Goal: Task Accomplishment & Management: Complete application form

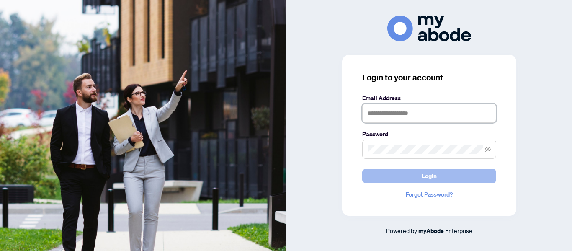
type input "**********"
click at [429, 177] on span "Login" at bounding box center [428, 175] width 15 height 13
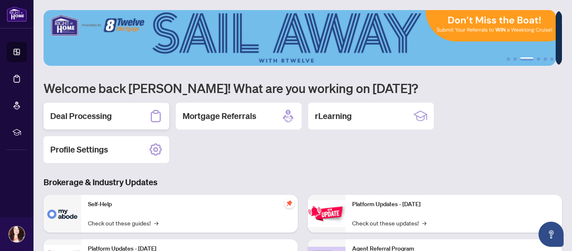
click at [77, 120] on h2 "Deal Processing" at bounding box center [81, 116] width 62 height 12
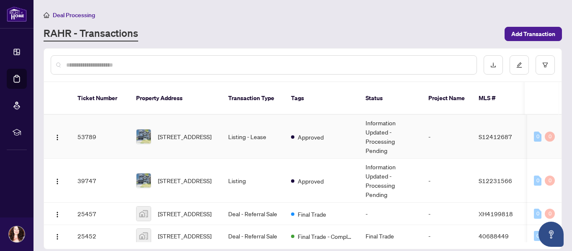
click at [83, 128] on td "53789" at bounding box center [100, 137] width 59 height 44
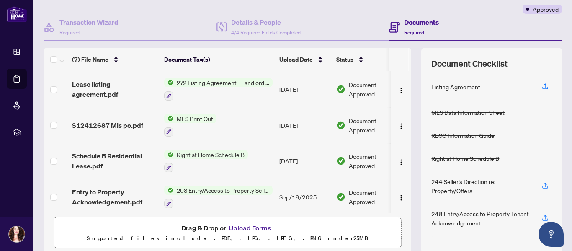
scroll to position [84, 0]
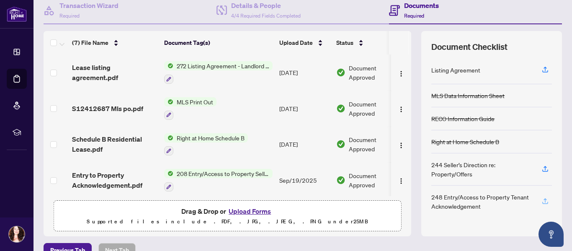
click at [541, 199] on icon "button" at bounding box center [545, 201] width 8 height 8
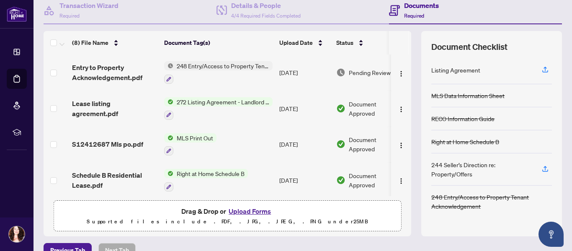
click at [252, 210] on button "Upload Forms" at bounding box center [249, 210] width 47 height 11
click at [249, 211] on button "Upload Forms" at bounding box center [249, 210] width 47 height 11
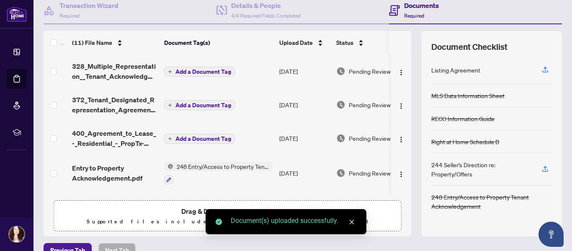
click at [352, 221] on icon "close" at bounding box center [352, 222] width 6 height 6
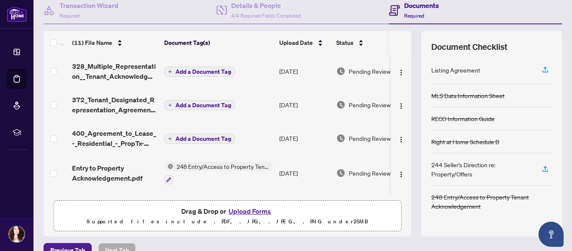
click at [257, 208] on button "Upload Forms" at bounding box center [249, 210] width 47 height 11
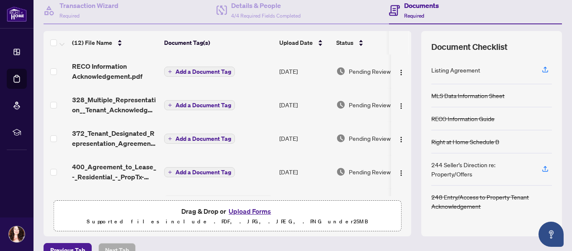
click at [247, 208] on button "Upload Forms" at bounding box center [249, 210] width 47 height 11
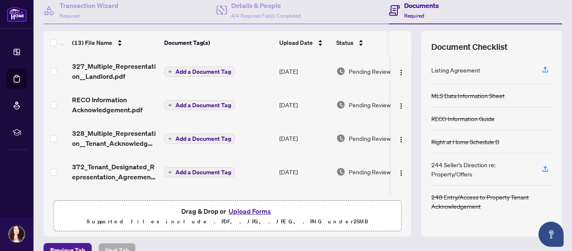
click at [213, 72] on span "Add a Document Tag" at bounding box center [203, 72] width 56 height 6
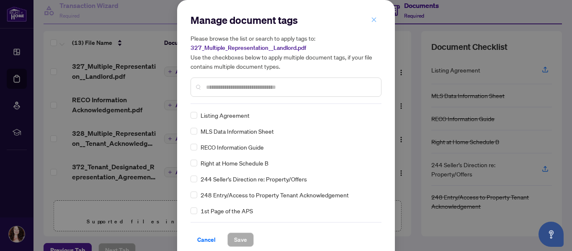
click at [373, 17] on icon "close" at bounding box center [374, 20] width 6 height 6
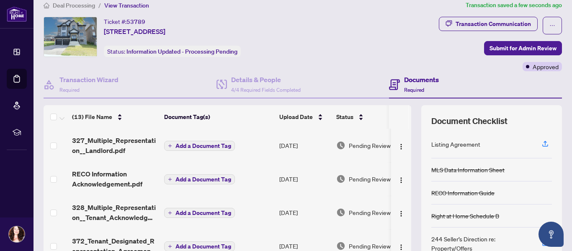
scroll to position [0, 0]
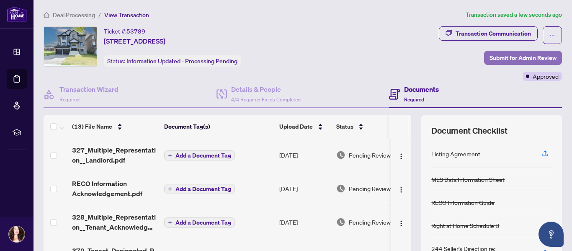
click at [536, 56] on span "Submit for Admin Review" at bounding box center [522, 57] width 67 height 13
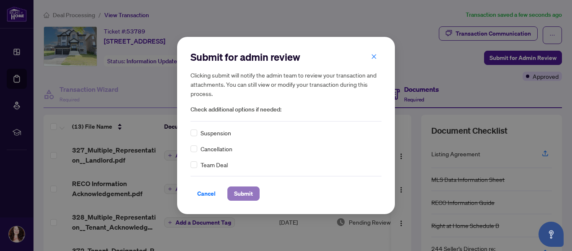
click at [248, 191] on span "Submit" at bounding box center [243, 193] width 19 height 13
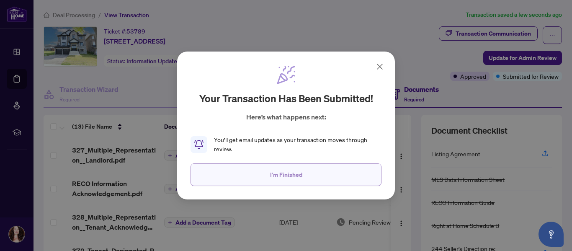
click at [292, 172] on span "I'm Finished" at bounding box center [286, 174] width 32 height 13
